Goal: Find specific page/section

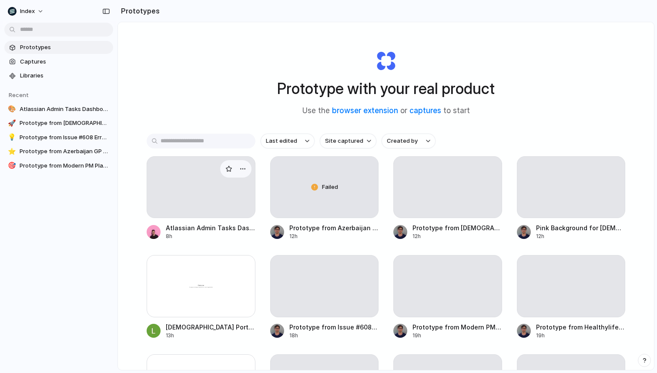
click at [190, 195] on div at bounding box center [201, 187] width 109 height 62
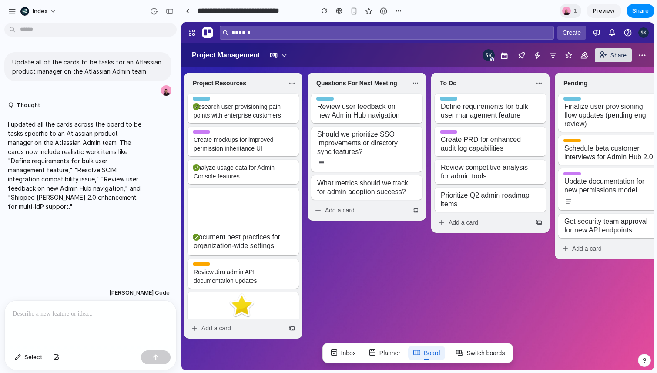
click at [80, 313] on p at bounding box center [91, 313] width 156 height 10
click at [53, 308] on p at bounding box center [91, 313] width 156 height 10
click at [190, 12] on link at bounding box center [187, 10] width 13 height 13
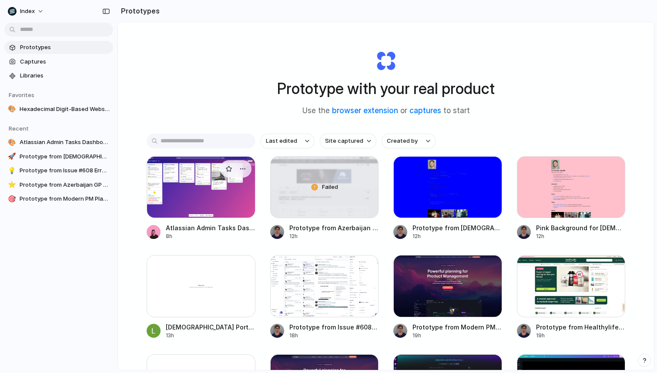
click at [214, 176] on div at bounding box center [201, 187] width 109 height 62
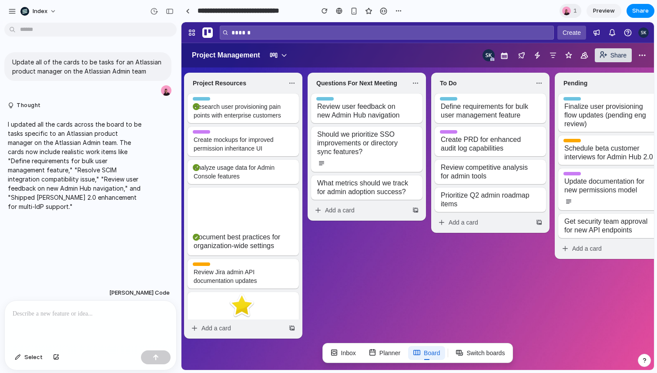
click at [58, 308] on p at bounding box center [91, 313] width 156 height 10
click at [68, 308] on p at bounding box center [91, 313] width 156 height 10
click at [74, 311] on p at bounding box center [91, 313] width 156 height 10
click at [191, 9] on link at bounding box center [187, 10] width 13 height 13
